Goal: Task Accomplishment & Management: Use online tool/utility

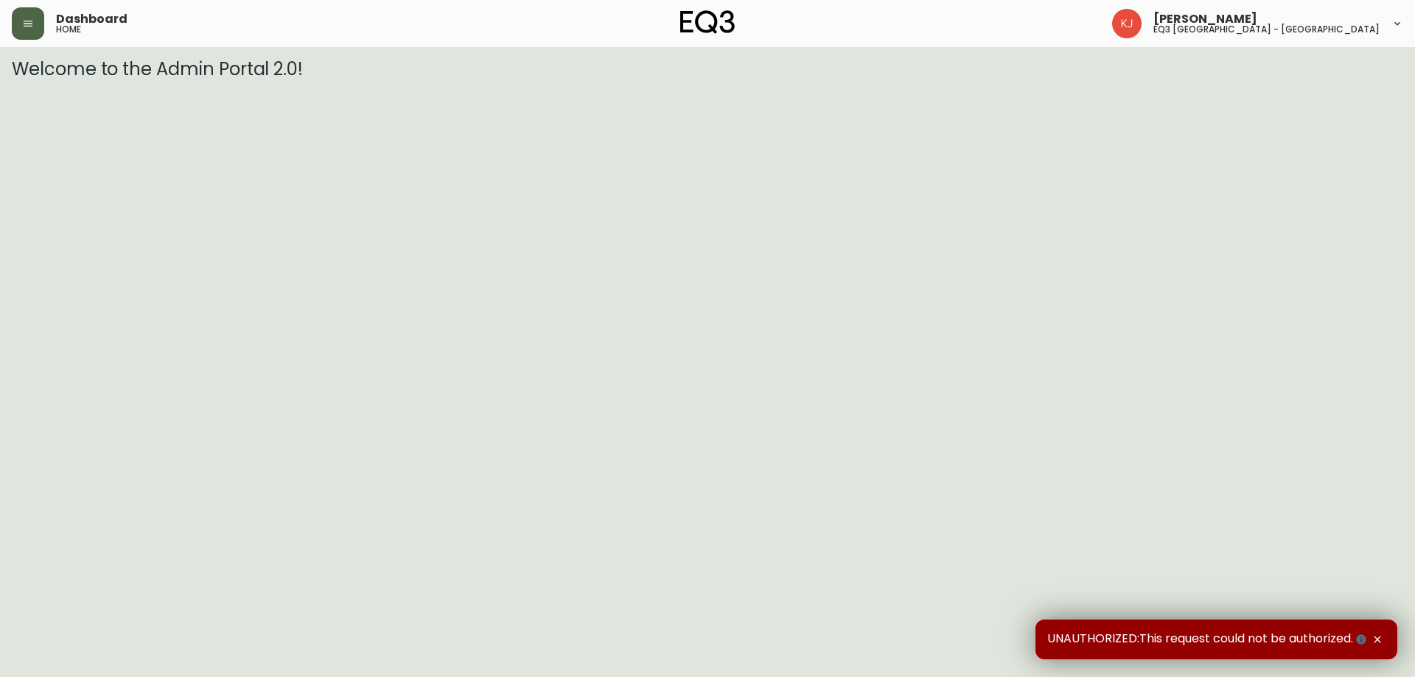
click at [29, 24] on icon "button" at bounding box center [28, 24] width 9 height 6
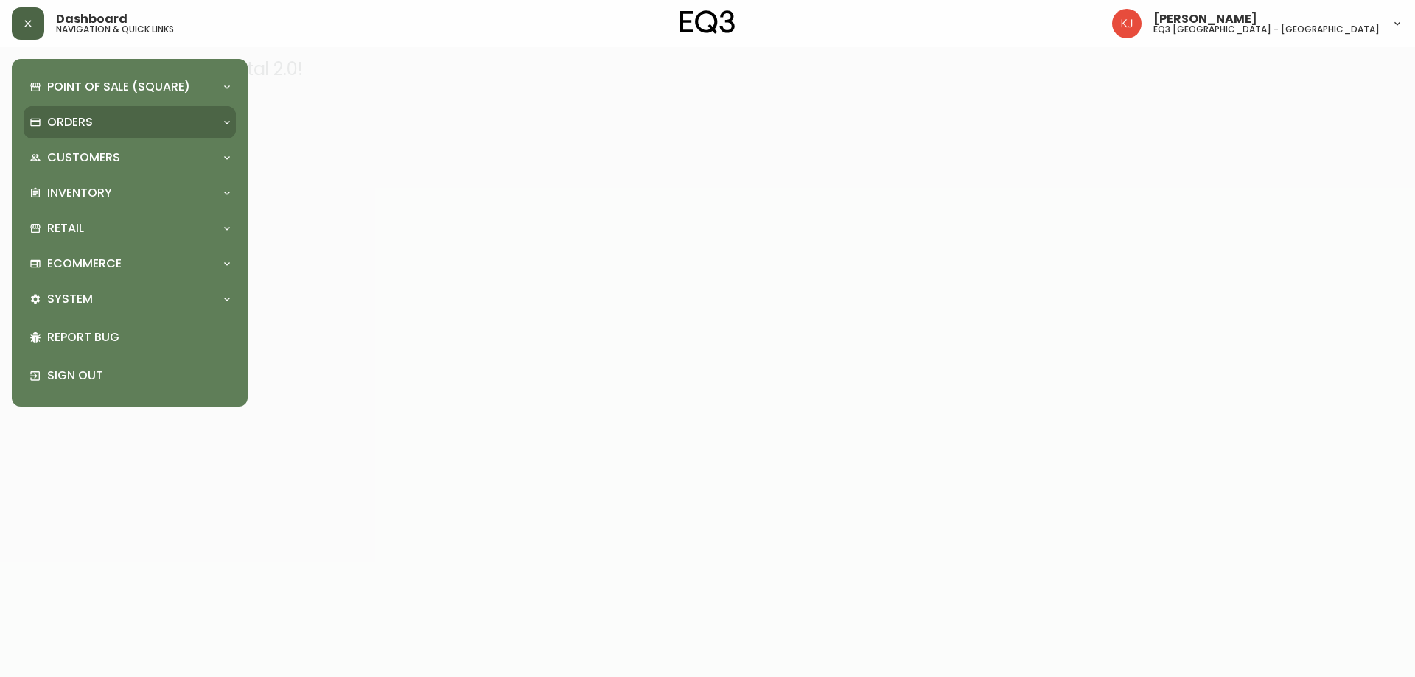
click at [66, 118] on p "Orders" at bounding box center [70, 122] width 46 height 16
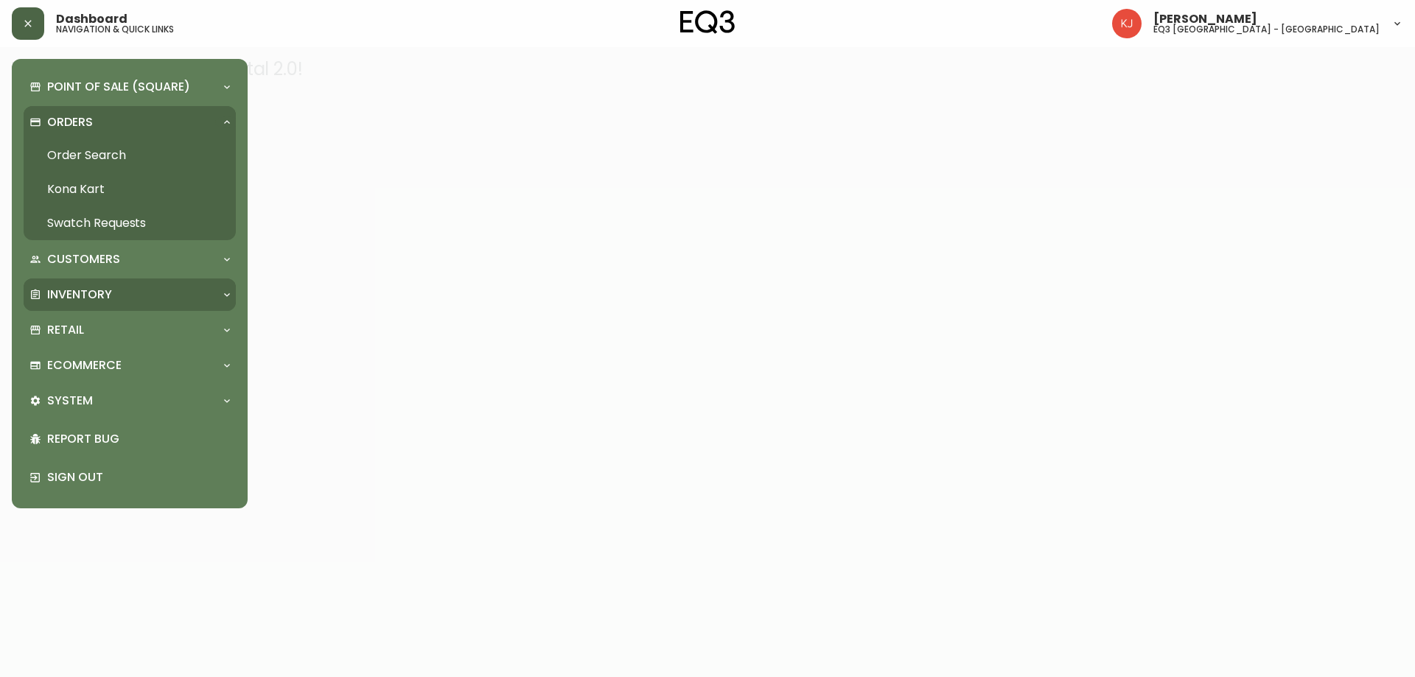
click at [80, 298] on p "Inventory" at bounding box center [79, 295] width 65 height 16
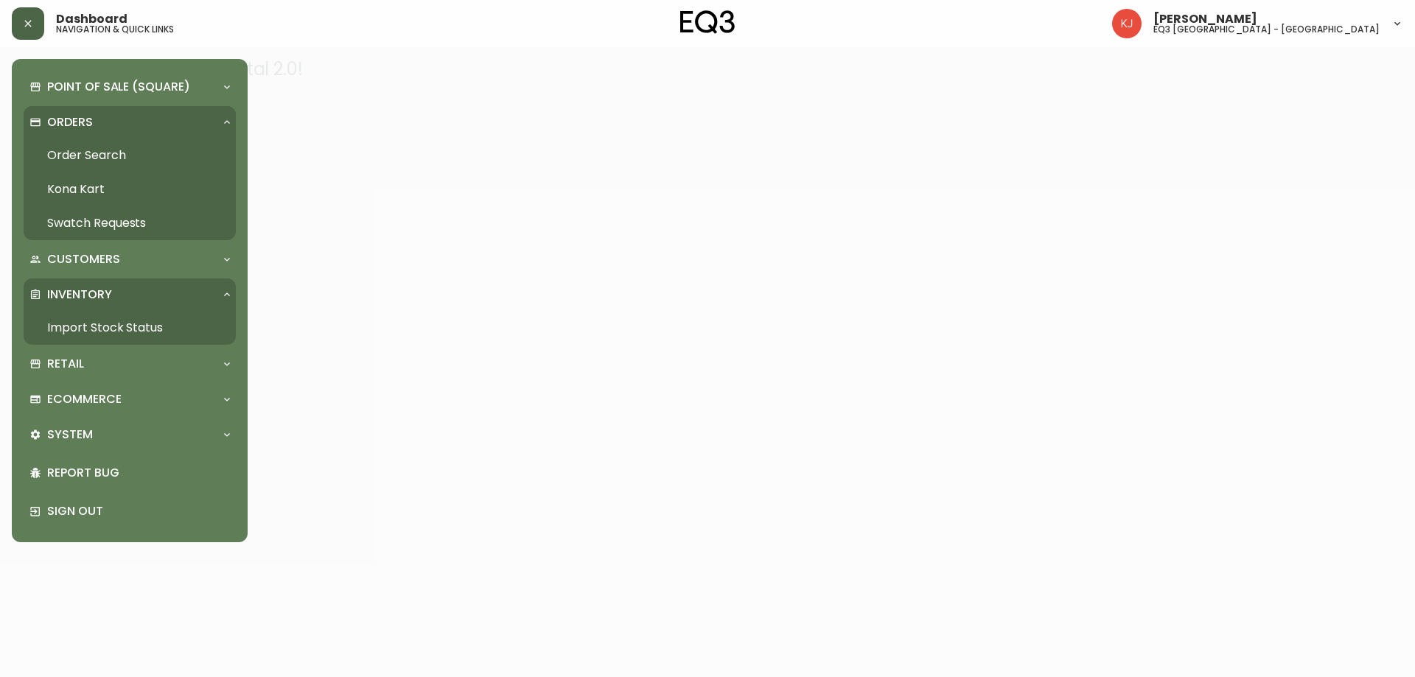
click at [80, 320] on link "Import Stock Status" at bounding box center [130, 328] width 212 height 34
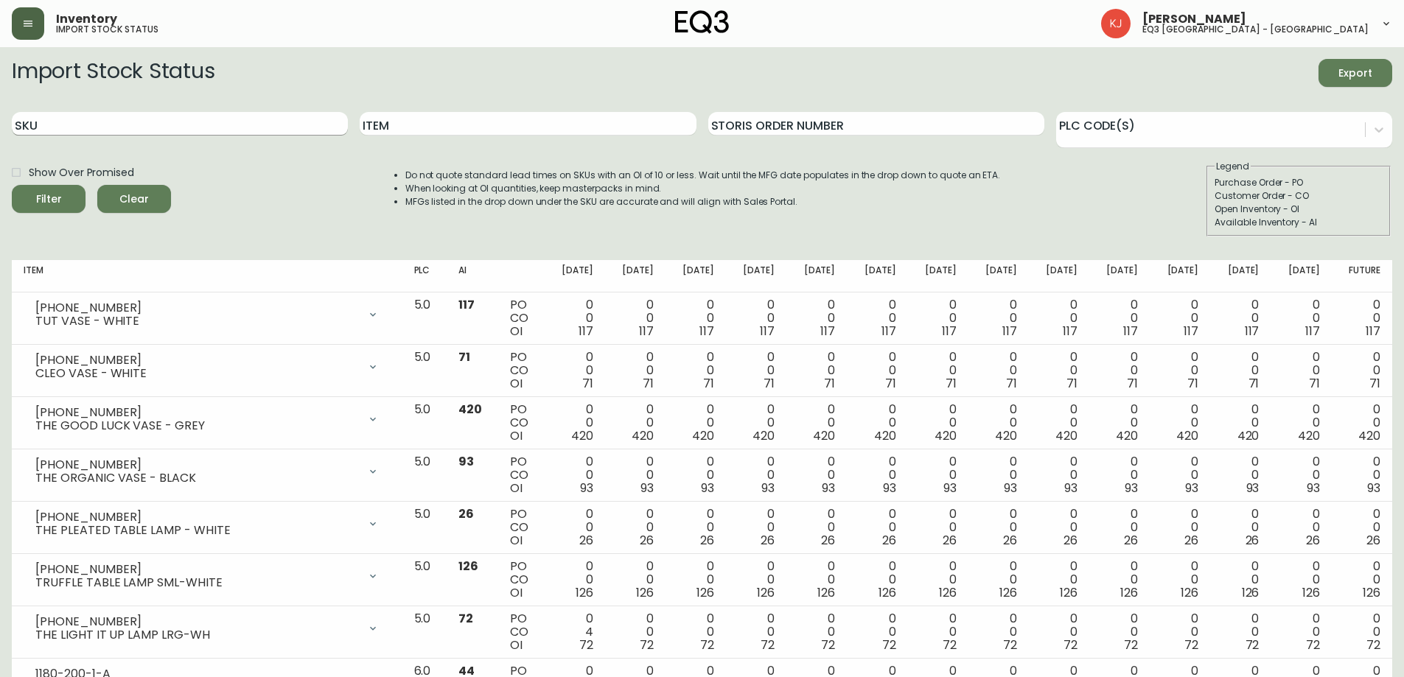
click at [144, 122] on input "SKU" at bounding box center [180, 124] width 336 height 24
paste input "30260-DC-5KLA01"
type input "30260-DC-5KLA01"
click at [12, 185] on button "Filter" at bounding box center [49, 199] width 74 height 28
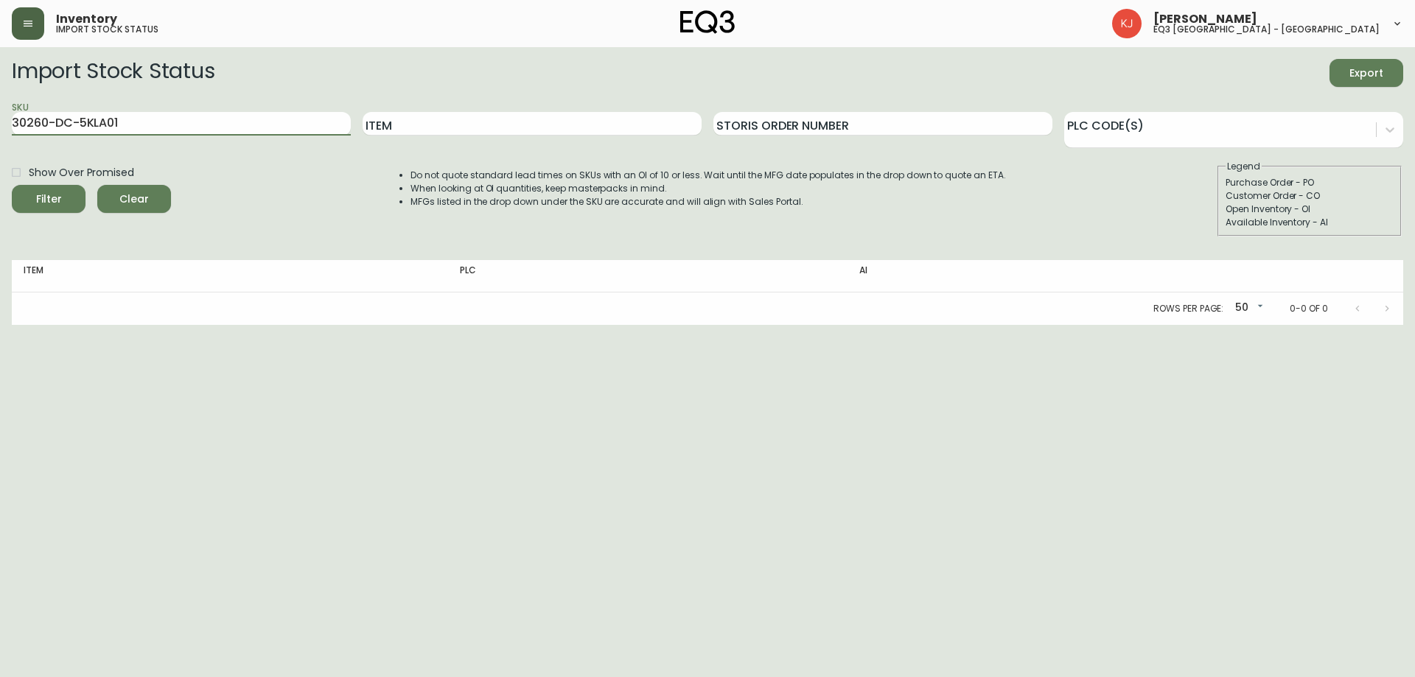
drag, startPoint x: 145, startPoint y: 113, endPoint x: 0, endPoint y: 117, distance: 145.2
click at [0, 117] on main "Import Stock Status Export SKU 30260-DC-5KLA01 Item Storis Order Number PLC Cod…" at bounding box center [707, 186] width 1415 height 278
paste input "30260-DC"
type input "30260-DC"
click at [12, 185] on button "Filter" at bounding box center [49, 199] width 74 height 28
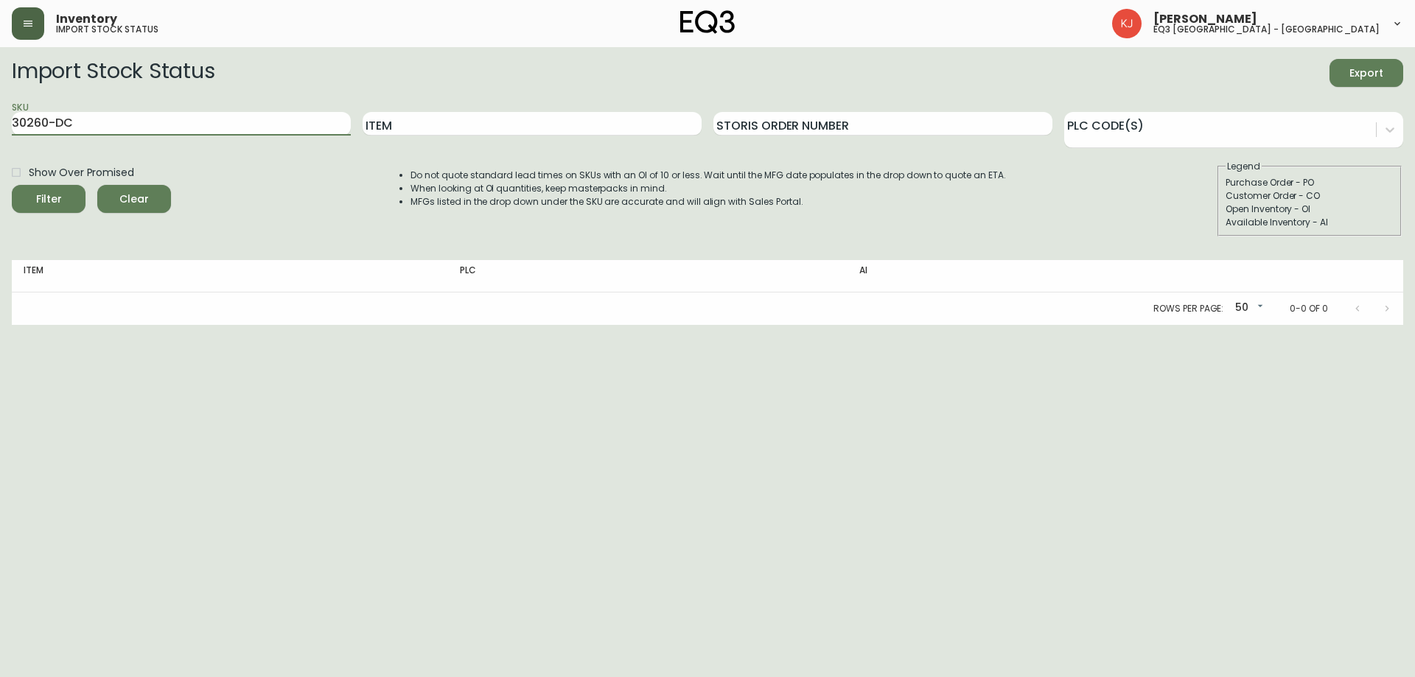
drag, startPoint x: 165, startPoint y: 131, endPoint x: 0, endPoint y: 134, distance: 165.1
click at [0, 134] on main "Import Stock Status Export SKU 30260-DC Item Storis Order Number PLC Code(s) Sh…" at bounding box center [707, 186] width 1415 height 278
click at [15, 27] on button "button" at bounding box center [28, 23] width 32 height 32
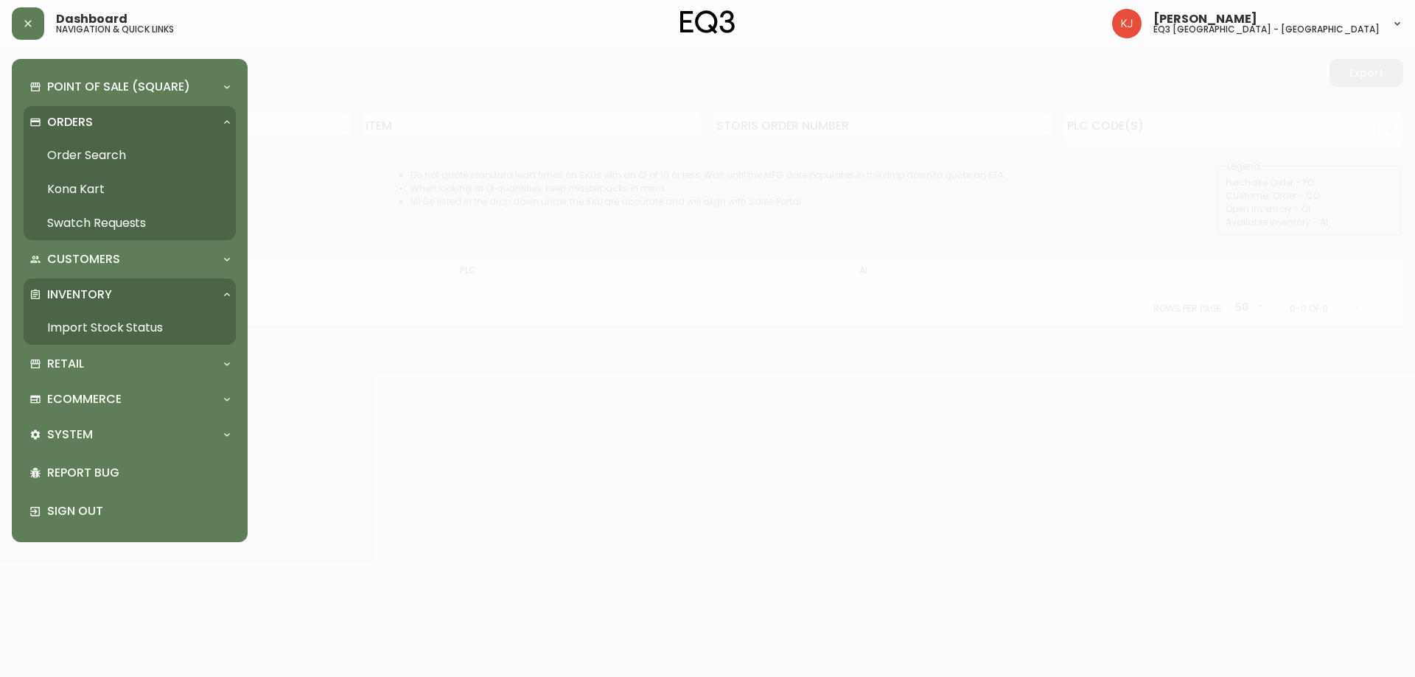
click at [433, 253] on div at bounding box center [707, 338] width 1415 height 677
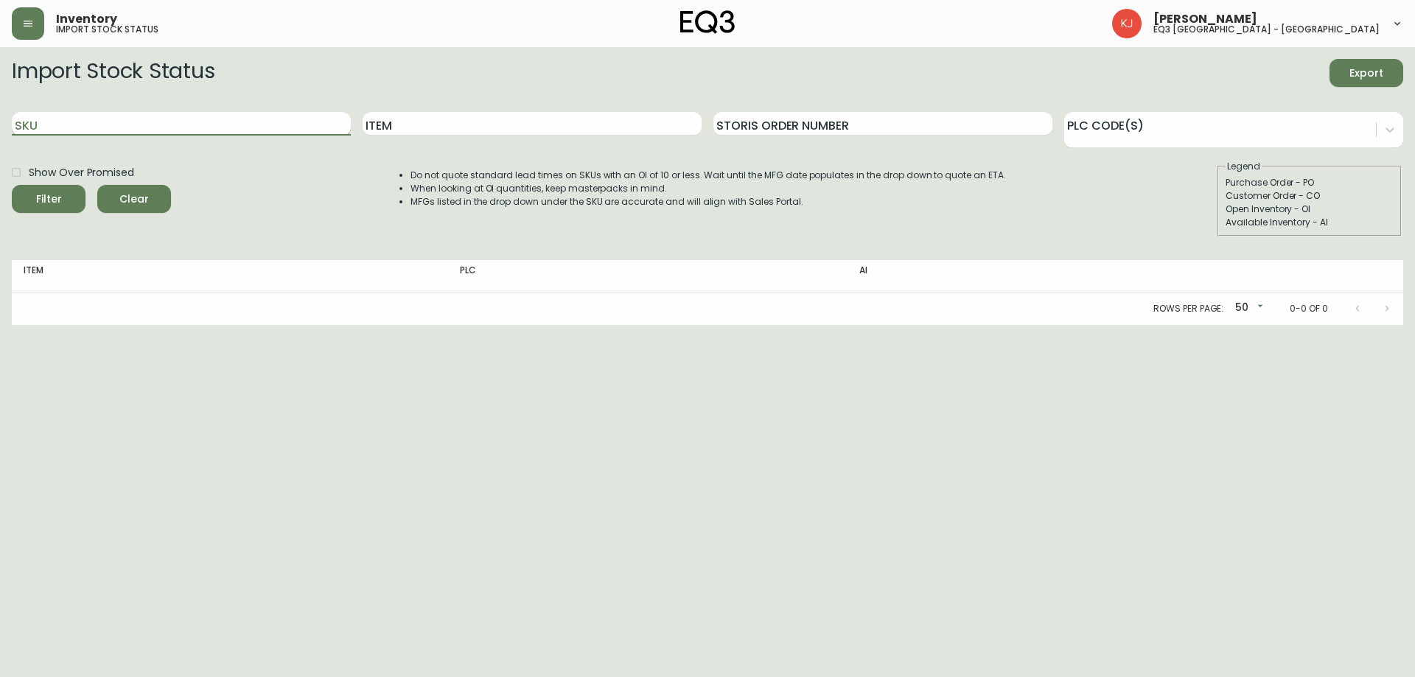
click at [69, 128] on input "SKU" at bounding box center [181, 124] width 339 height 24
paste input "30260-DS"
type input "30260-DS"
click at [12, 185] on button "Filter" at bounding box center [49, 199] width 74 height 28
